Goal: Task Accomplishment & Management: Complete application form

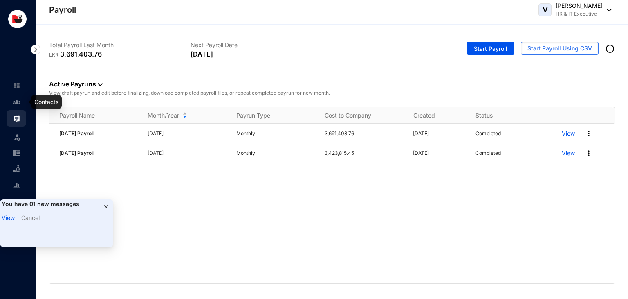
click at [13, 103] on img at bounding box center [16, 101] width 7 height 7
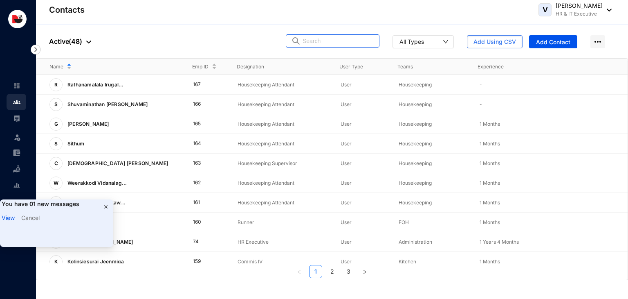
click at [336, 42] on input "text" at bounding box center [339, 41] width 72 height 12
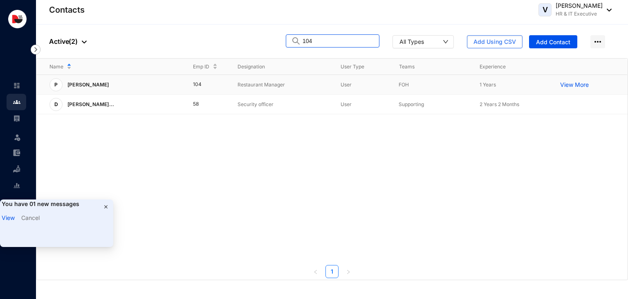
type input "104"
click at [240, 82] on p "Restaurant Manager" at bounding box center [283, 85] width 90 height 8
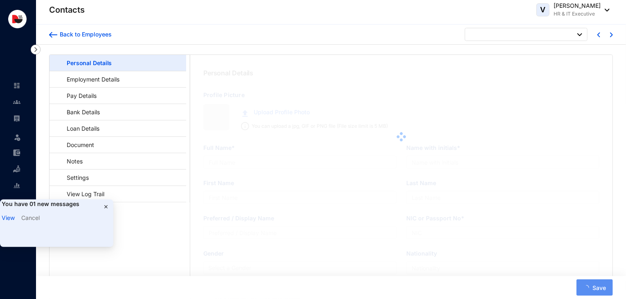
type input "[PERSON_NAME]"
type input "A.Pradeep"
type input "[PERSON_NAME]"
type input "Pradeep"
type input "890520944V"
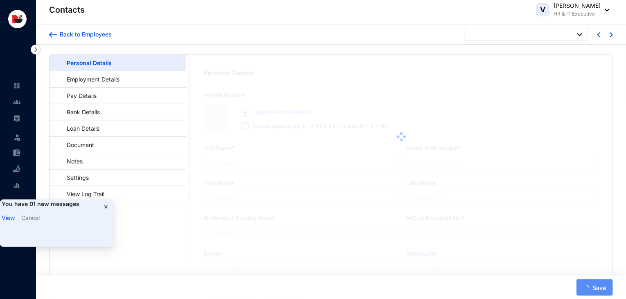
type input "766114475"
type input "[STREET_ADDRESS]"
type input "[DATE]"
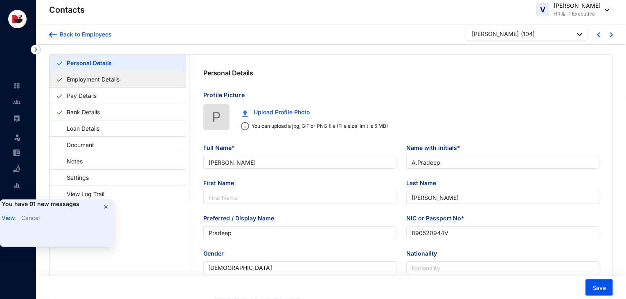
click at [123, 83] on link "Employment Details" at bounding box center [92, 79] width 59 height 17
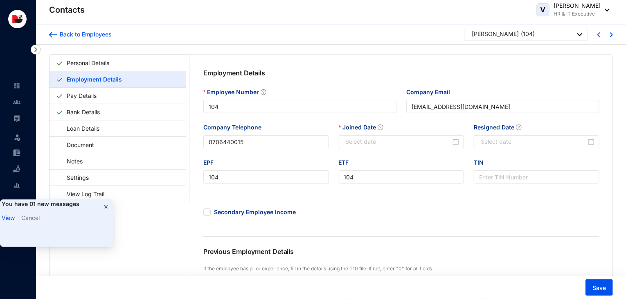
type input "[DATE]"
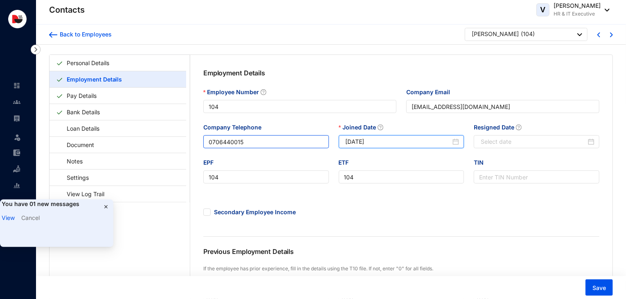
drag, startPoint x: 385, startPoint y: 142, endPoint x: 310, endPoint y: 146, distance: 75.3
click at [310, 146] on div "Company Telephone 0706440015 Joined Date [DATE] Resigned Date" at bounding box center [401, 140] width 406 height 35
